Goal: Information Seeking & Learning: Learn about a topic

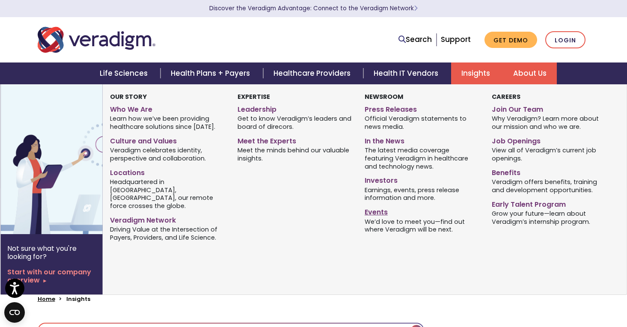
click at [376, 214] on link "Events" at bounding box center [422, 211] width 114 height 12
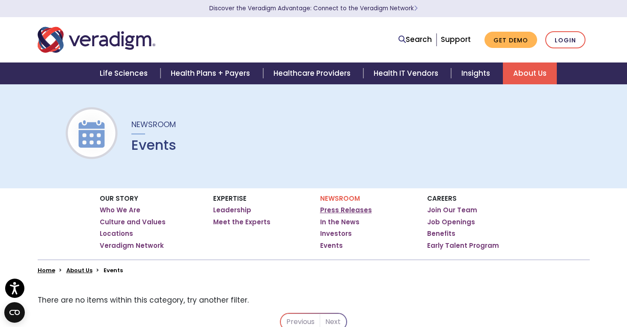
click at [352, 210] on link "Press Releases" at bounding box center [346, 210] width 52 height 9
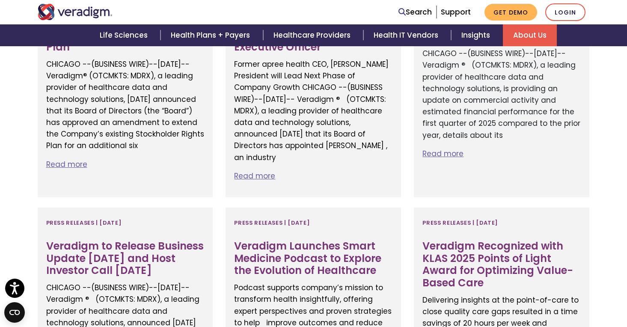
scroll to position [375, 0]
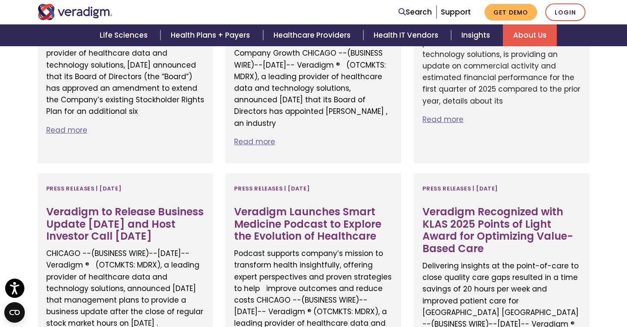
click at [364, 210] on h3 "Veradigm Launches Smart Medicine Podcast to Explore the Evolution of Healthcare" at bounding box center [313, 224] width 158 height 37
click at [94, 13] on img "Veradigm logo" at bounding box center [75, 12] width 75 height 16
